Goal: Find specific page/section: Find specific page/section

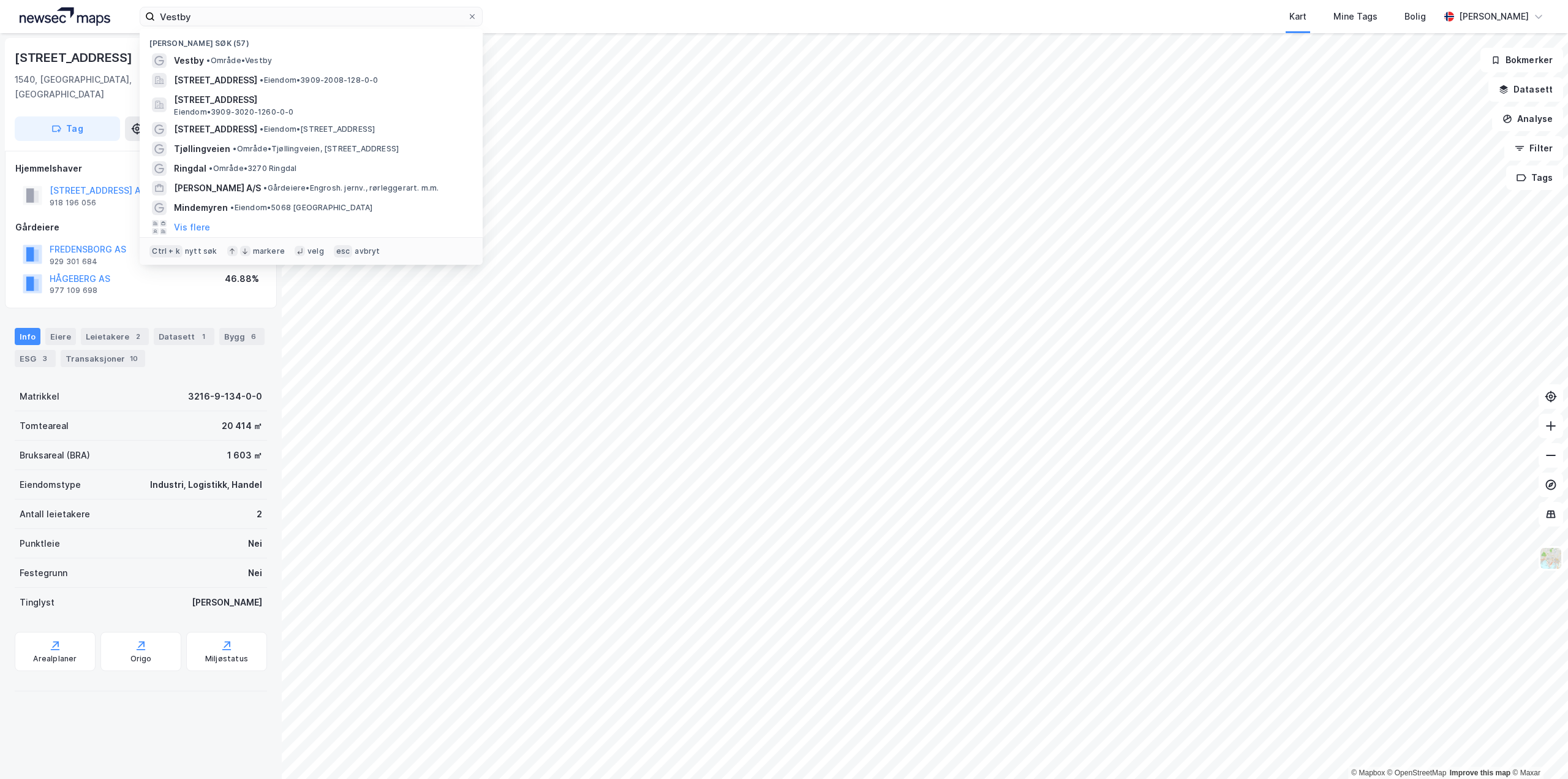
click at [298, 17] on input "Vestby" at bounding box center [311, 17] width 312 height 18
drag, startPoint x: 225, startPoint y: 21, endPoint x: 151, endPoint y: 17, distance: 74.1
click at [151, 17] on label "Vestby" at bounding box center [311, 17] width 343 height 19
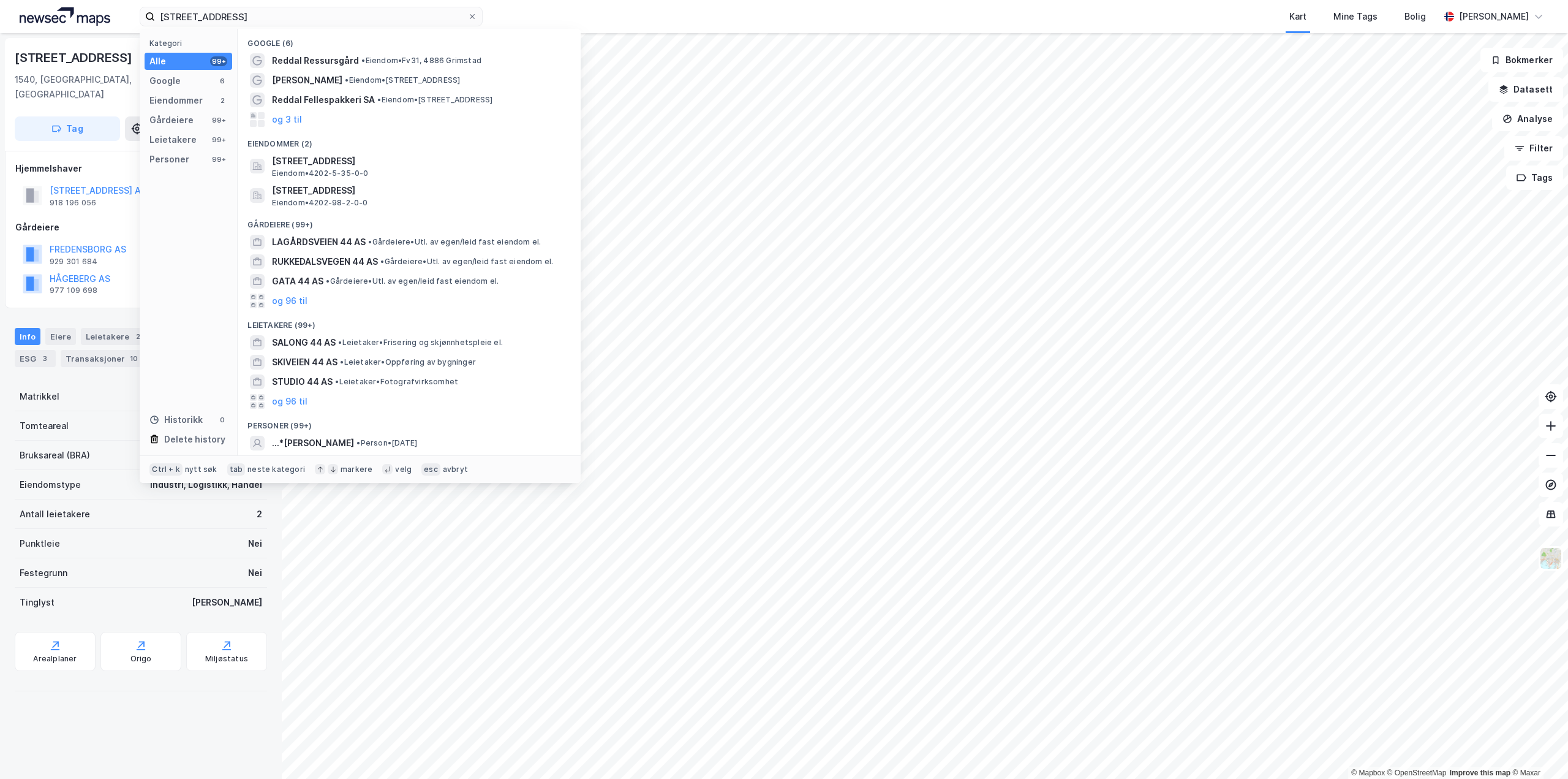
type input "[STREET_ADDRESS]"
click at [348, 80] on span "•" at bounding box center [346, 79] width 3 height 9
